Goal: Transaction & Acquisition: Purchase product/service

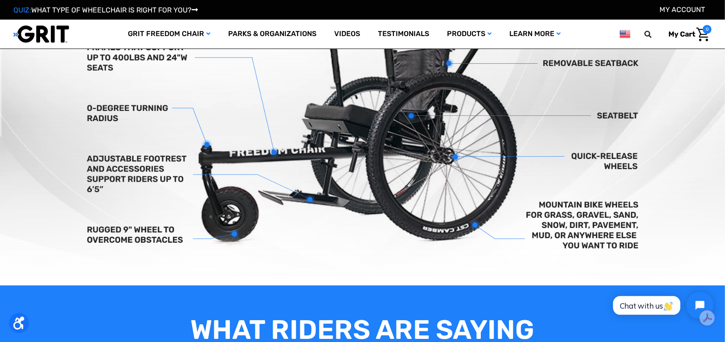
scroll to position [357, 0]
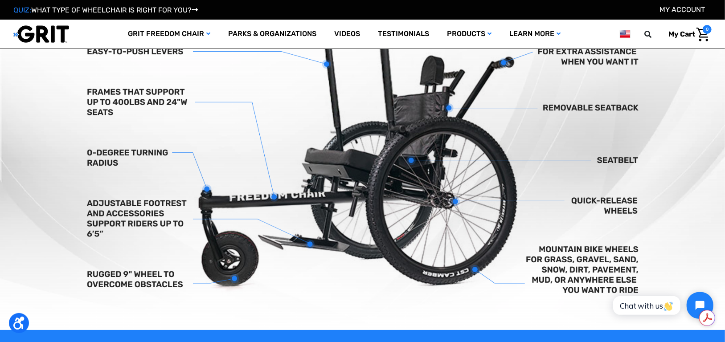
click at [520, 167] on img at bounding box center [362, 160] width 725 height 340
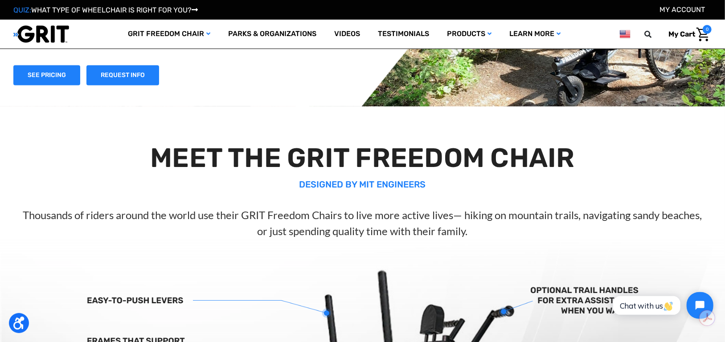
scroll to position [0, 0]
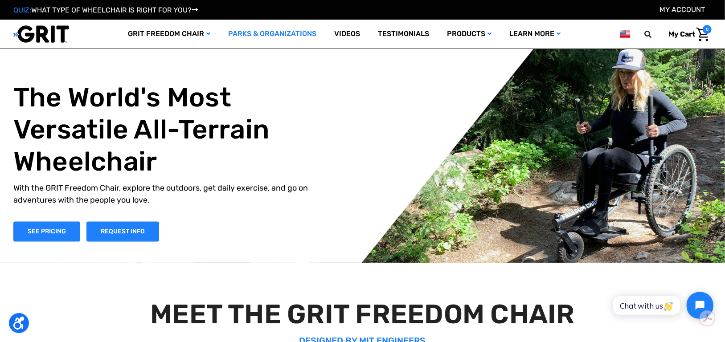
click at [271, 33] on link "Parks & Organizations" at bounding box center [272, 34] width 106 height 29
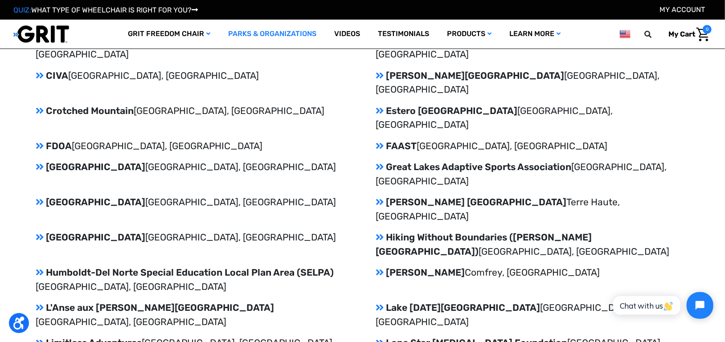
scroll to position [1204, 0]
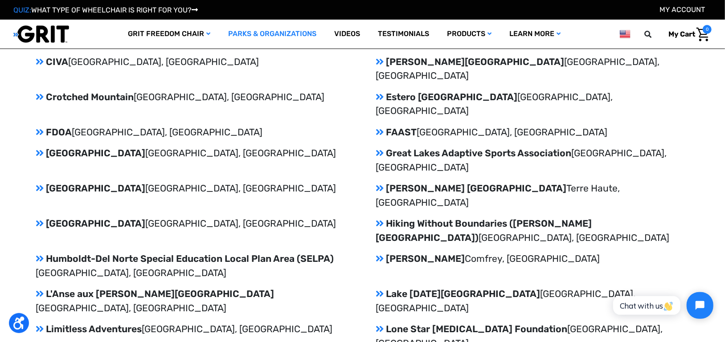
drag, startPoint x: 128, startPoint y: 211, endPoint x: 85, endPoint y: 207, distance: 43.4
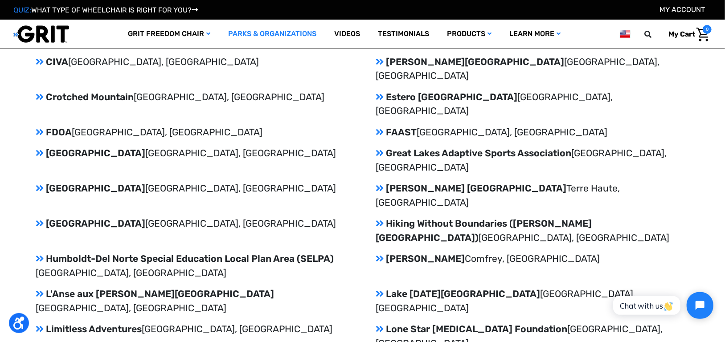
drag, startPoint x: 224, startPoint y: 214, endPoint x: 198, endPoint y: 211, distance: 26.0
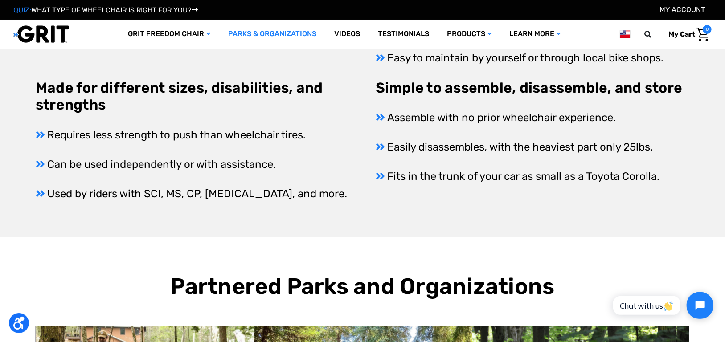
scroll to position [490, 0]
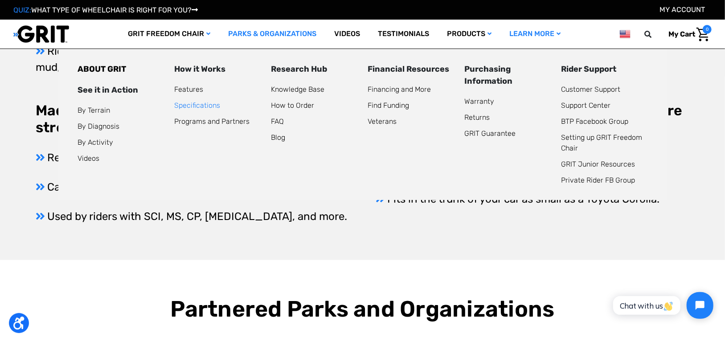
click at [200, 105] on link "Specifications" at bounding box center [198, 105] width 46 height 8
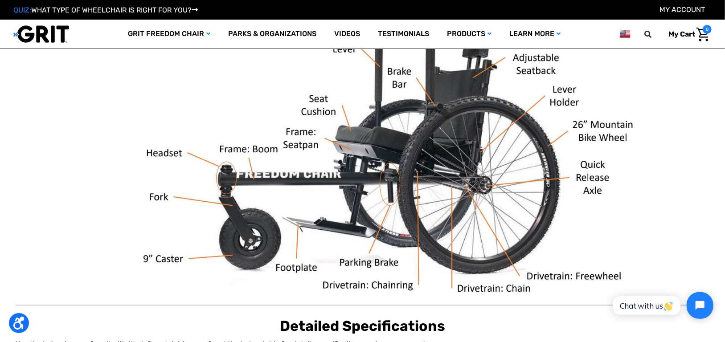
scroll to position [178, 0]
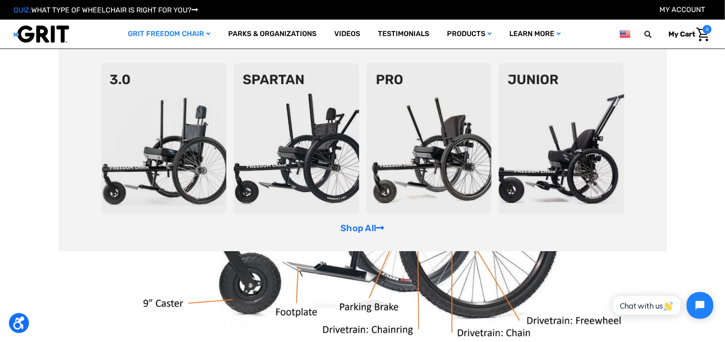
click at [156, 124] on img at bounding box center [164, 138] width 126 height 151
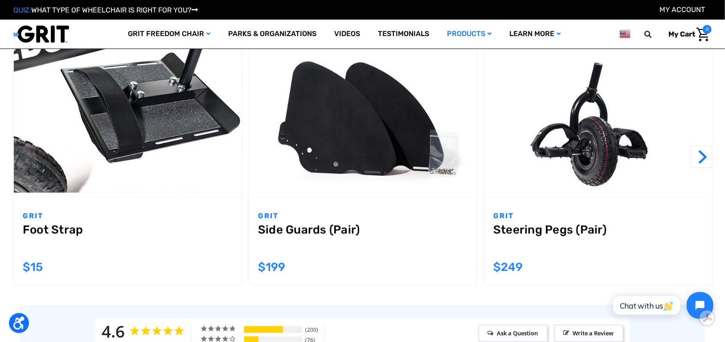
scroll to position [847, 0]
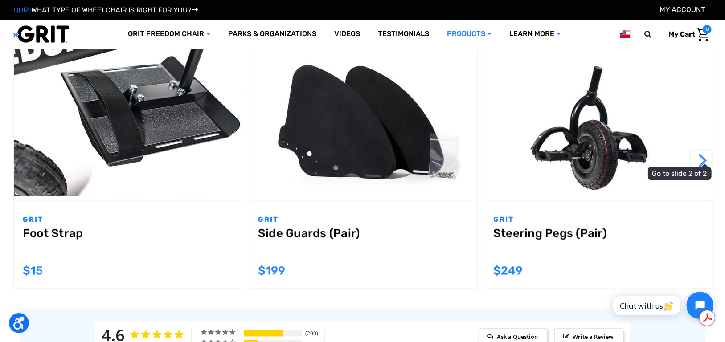
click at [703, 158] on button "Next" at bounding box center [702, 161] width 22 height 22
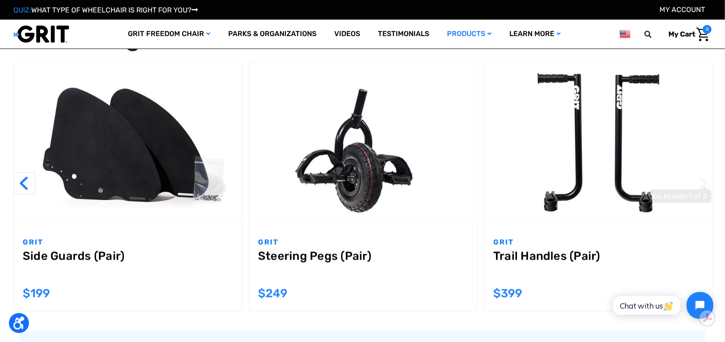
scroll to position [821, 0]
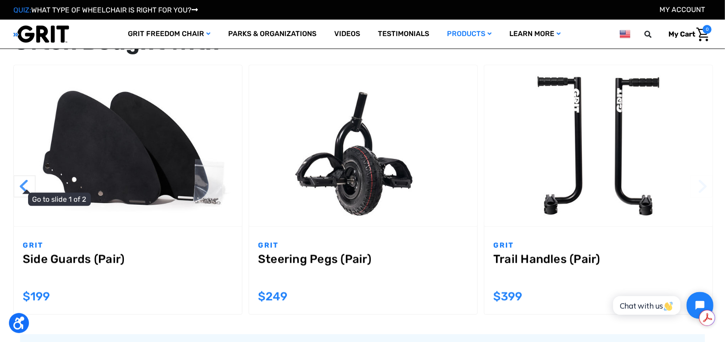
click at [25, 185] on button "Previous" at bounding box center [24, 187] width 22 height 22
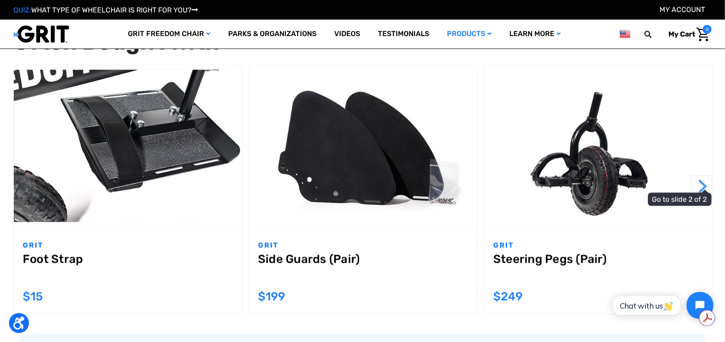
click at [703, 180] on button "Next" at bounding box center [702, 187] width 22 height 22
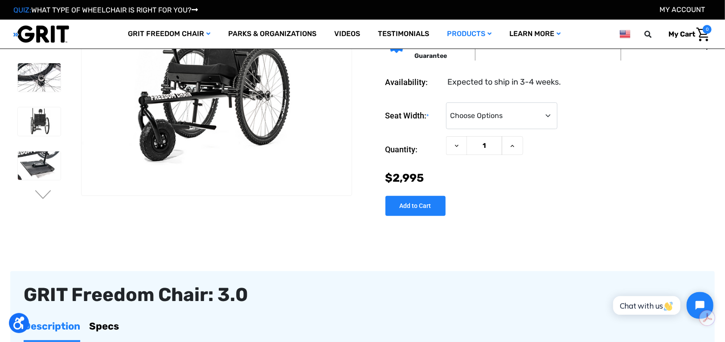
scroll to position [0, 0]
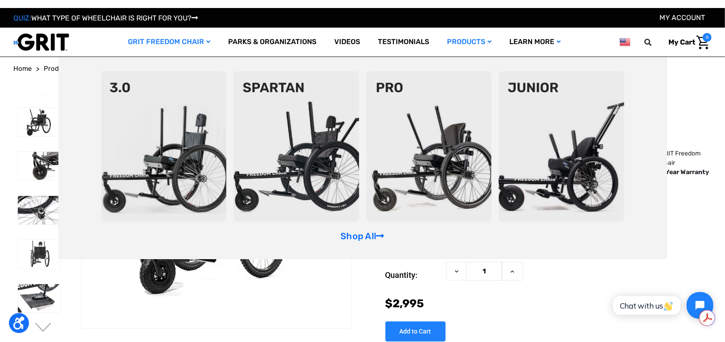
click at [208, 40] on icon "GRIT Freedom Chair" at bounding box center [208, 42] width 4 height 6
click at [164, 116] on img at bounding box center [164, 146] width 126 height 151
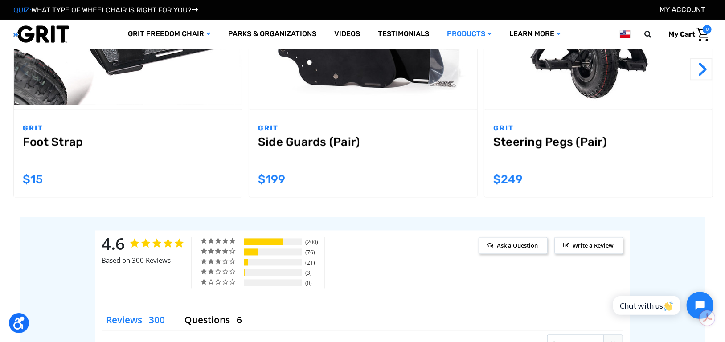
scroll to position [936, 0]
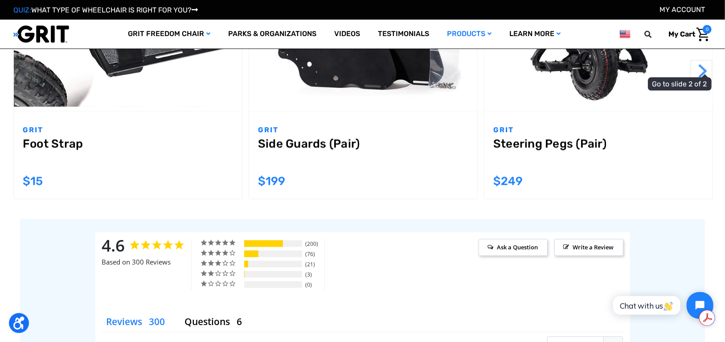
click at [702, 82] on button "Next" at bounding box center [702, 71] width 22 height 22
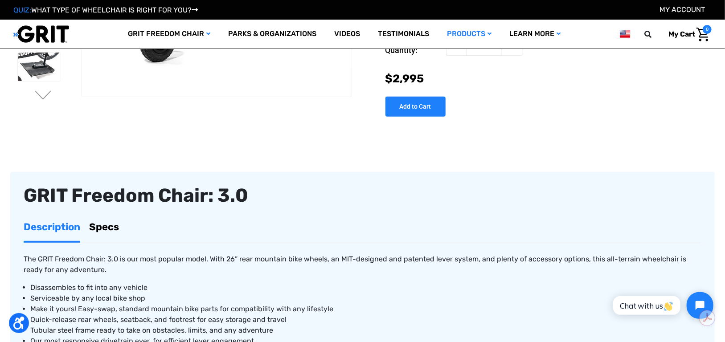
scroll to position [178, 0]
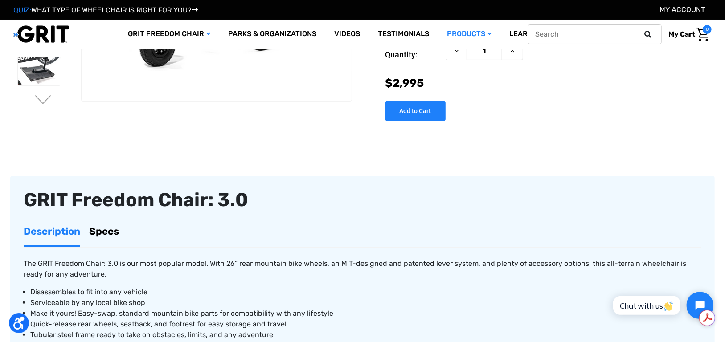
click at [650, 33] on icon at bounding box center [648, 34] width 7 height 7
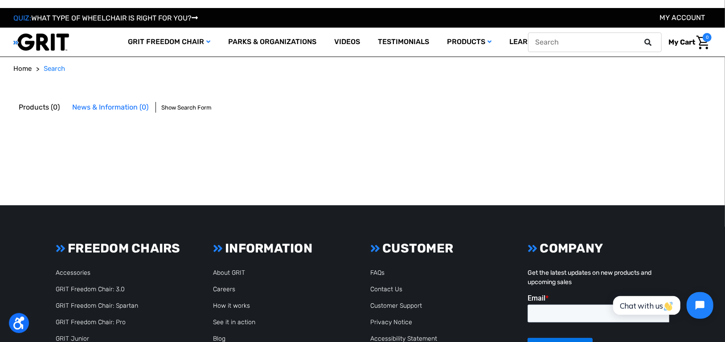
click at [587, 43] on input "text" at bounding box center [595, 43] width 134 height 20
type input "wheels"
click at [642, 38] on button at bounding box center [651, 42] width 18 height 8
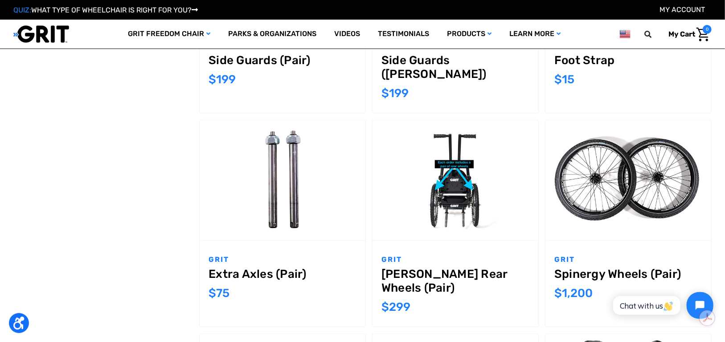
scroll to position [580, 0]
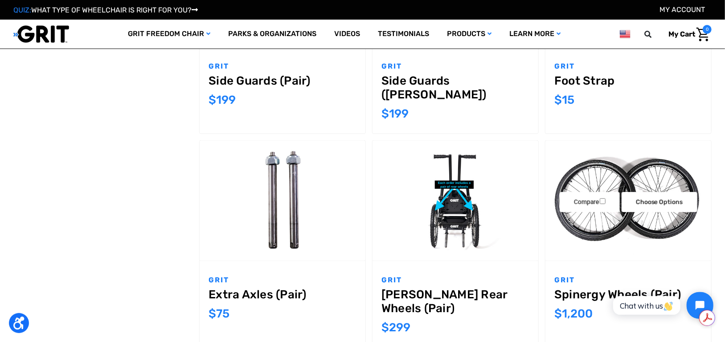
click at [662, 211] on img "Spinergy Wheels (Pair),$1,200.00\a" at bounding box center [629, 201] width 166 height 111
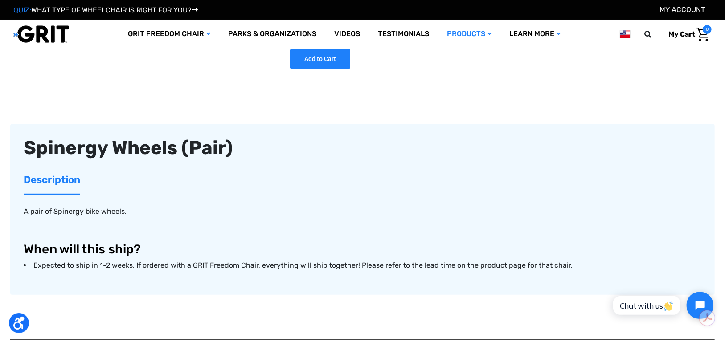
scroll to position [223, 0]
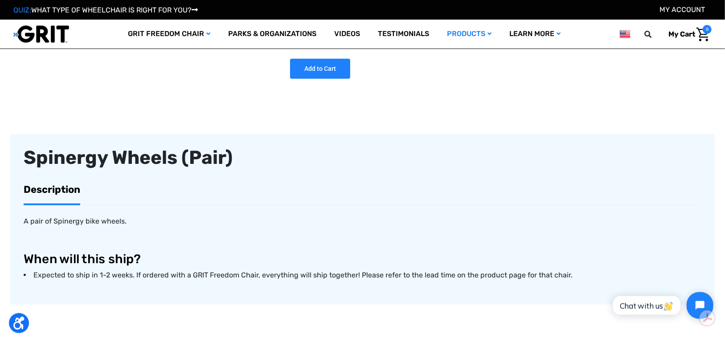
click at [60, 189] on link "Description" at bounding box center [52, 190] width 57 height 28
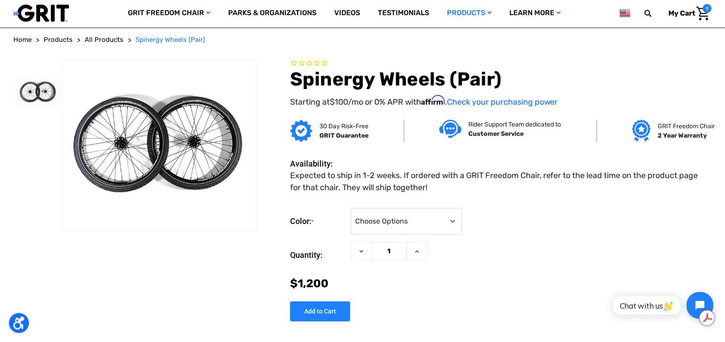
scroll to position [45, 0]
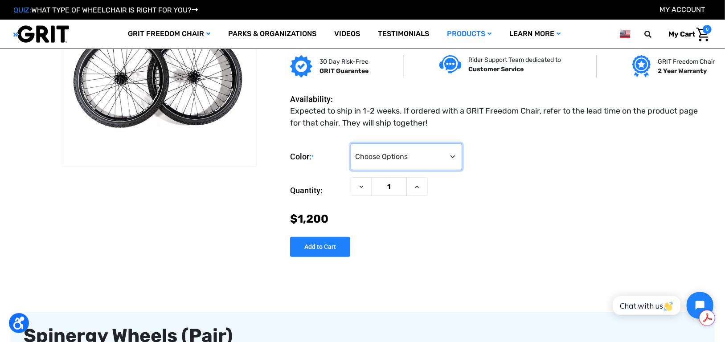
click at [454, 157] on select "Choose Options Black Blue Green Orange Pink Purple Red White Yellow" at bounding box center [406, 157] width 111 height 27
click at [351, 144] on select "Choose Options Black Blue Green Orange Pink Purple Red White Yellow" at bounding box center [406, 157] width 111 height 27
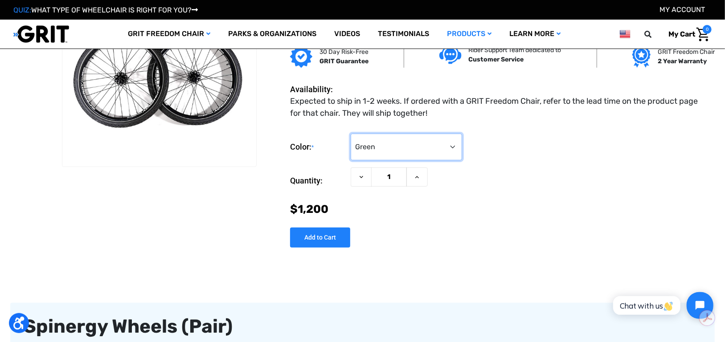
scroll to position [0, 0]
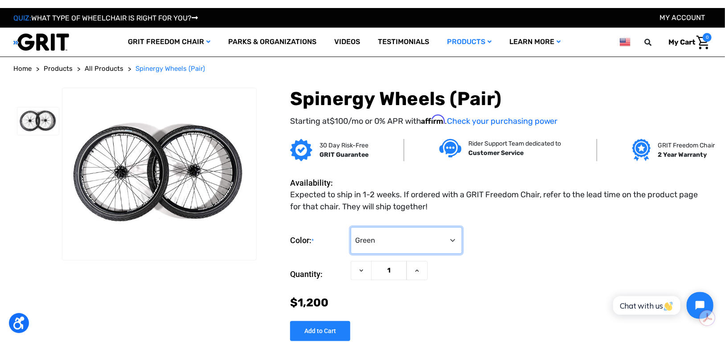
click at [453, 236] on select "Choose Options Black Blue Green Orange Pink Purple Red White Yellow" at bounding box center [406, 240] width 111 height 27
select select "332"
click at [351, 227] on select "Choose Options Black Blue Green Orange Pink Purple Red White Yellow" at bounding box center [406, 240] width 111 height 27
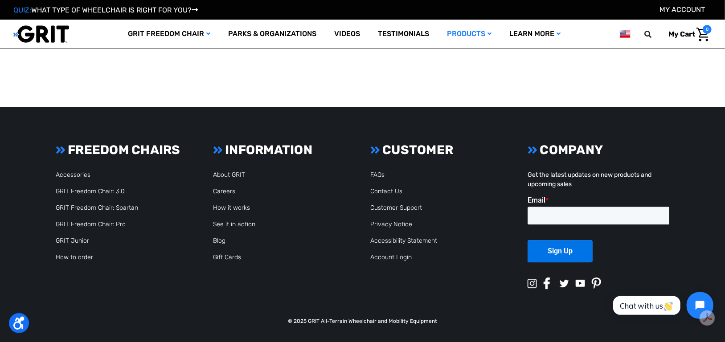
scroll to position [1311, 0]
